Goal: Find specific page/section: Find specific page/section

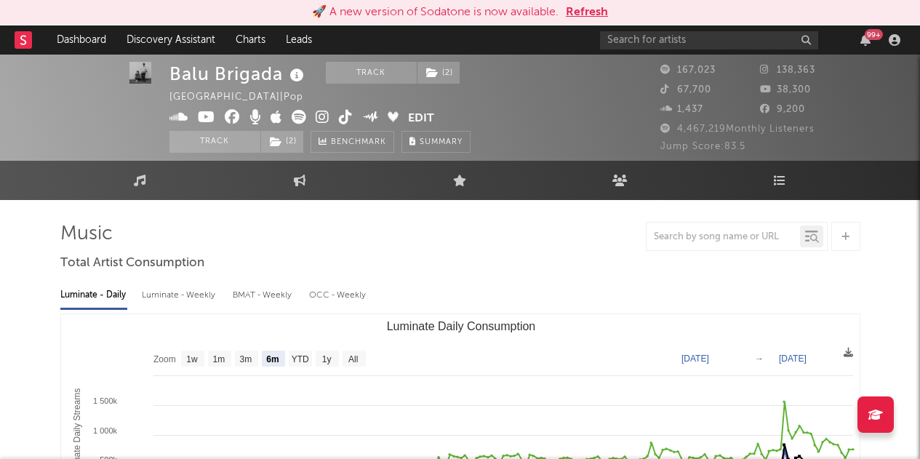
select select "6m"
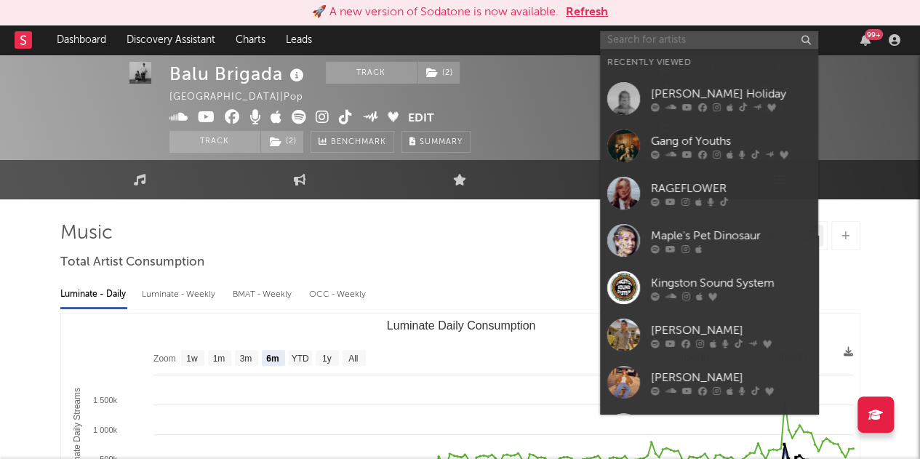
click at [647, 35] on input "text" at bounding box center [709, 40] width 218 height 18
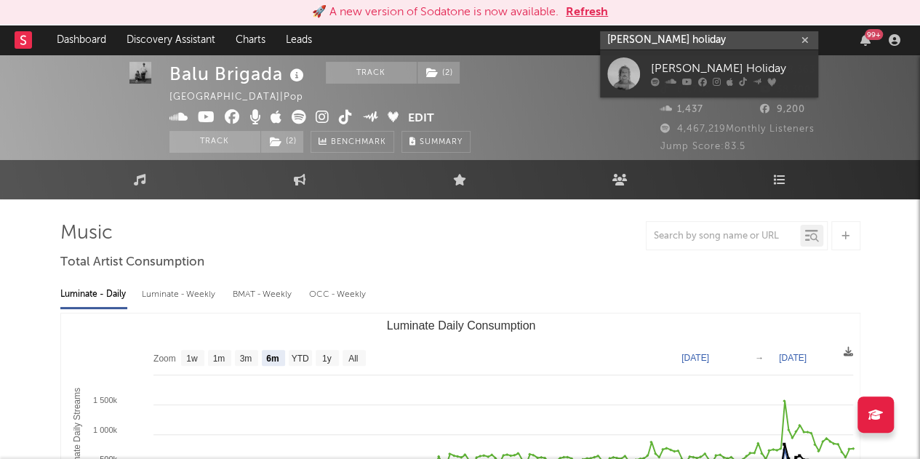
type input "[PERSON_NAME] holiday"
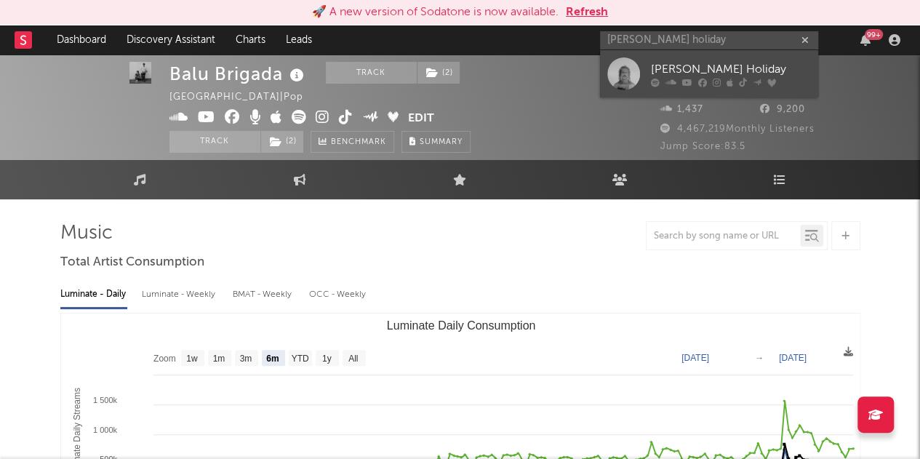
click at [676, 60] on div "[PERSON_NAME] Holiday" at bounding box center [731, 68] width 160 height 17
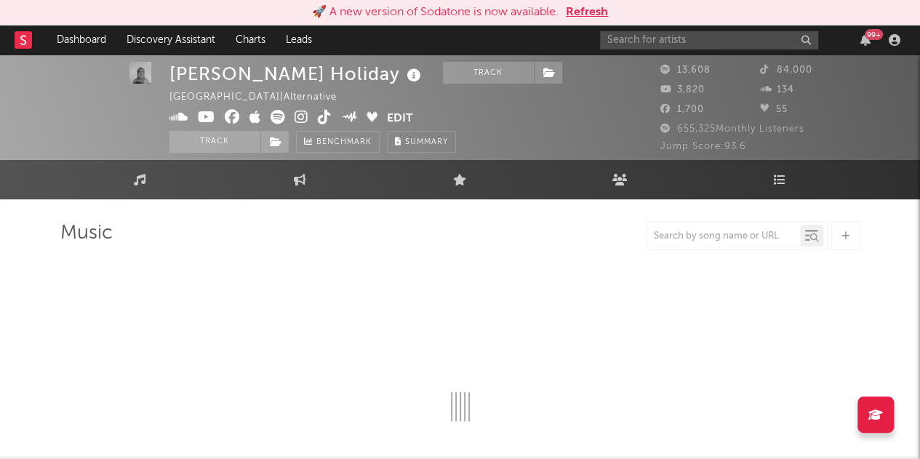
select select "6m"
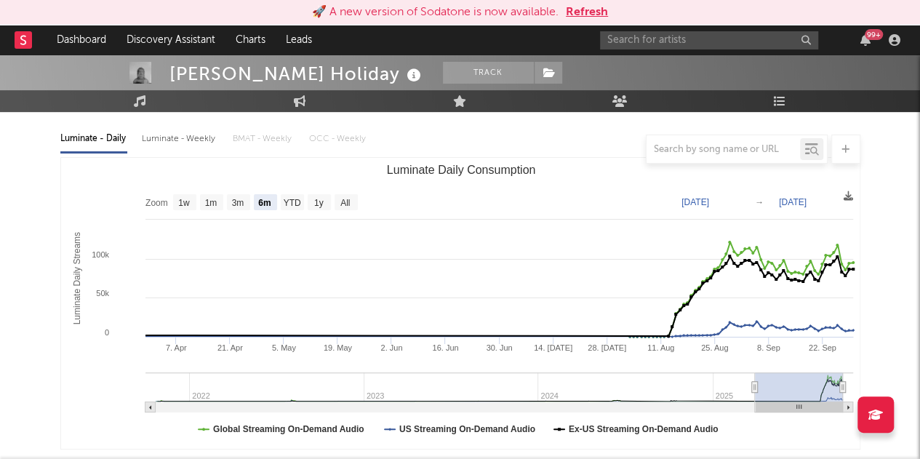
scroll to position [156, 0]
